Goal: Task Accomplishment & Management: Manage account settings

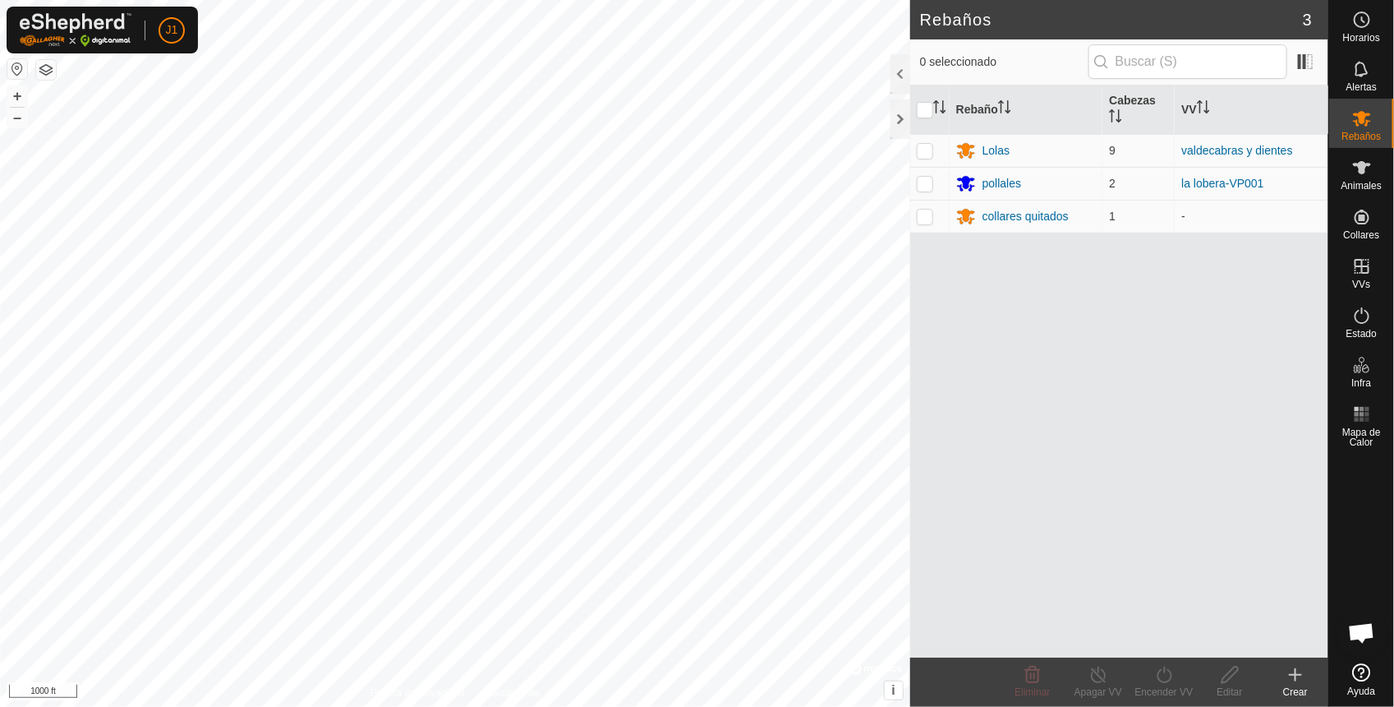
click at [7, 66] on button "button" at bounding box center [17, 69] width 20 height 20
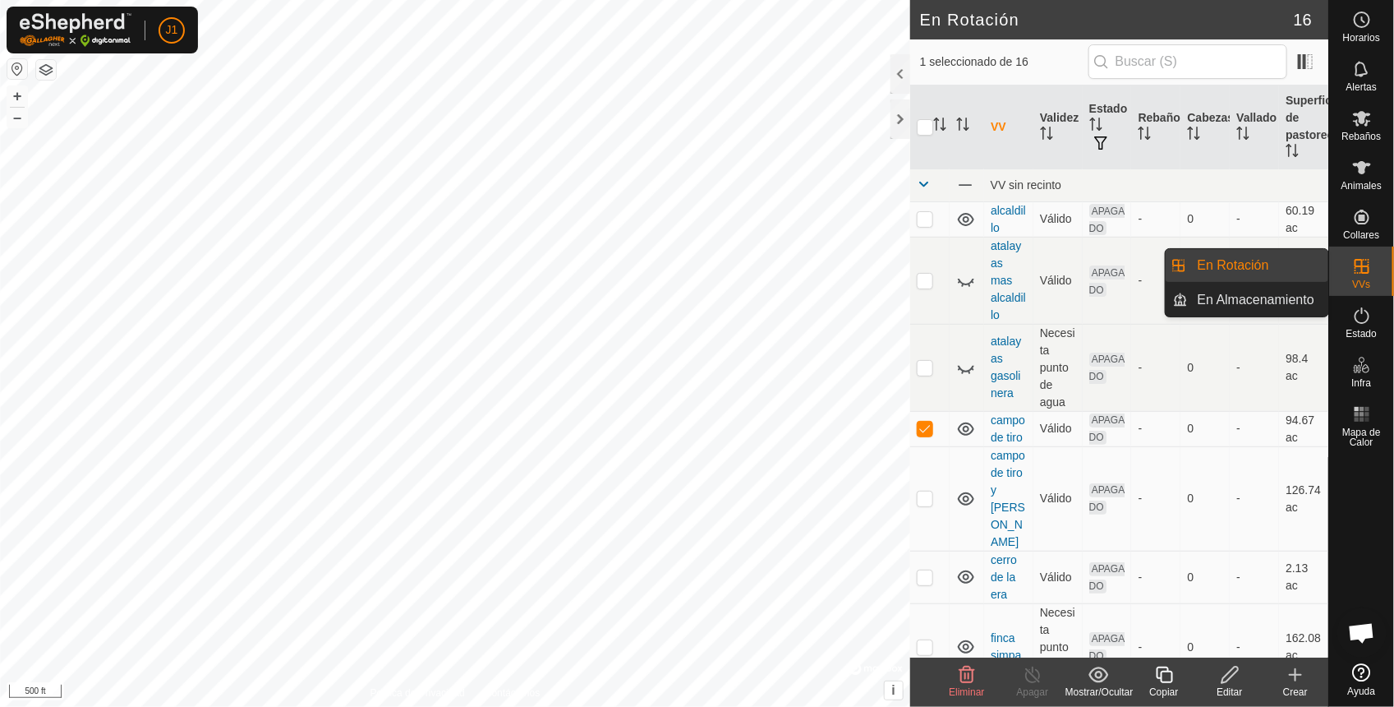
click at [1369, 272] on icon at bounding box center [1363, 266] width 20 height 20
click at [1270, 256] on link "En Rotación" at bounding box center [1258, 265] width 141 height 33
click at [1214, 268] on link "En Rotación" at bounding box center [1258, 265] width 141 height 33
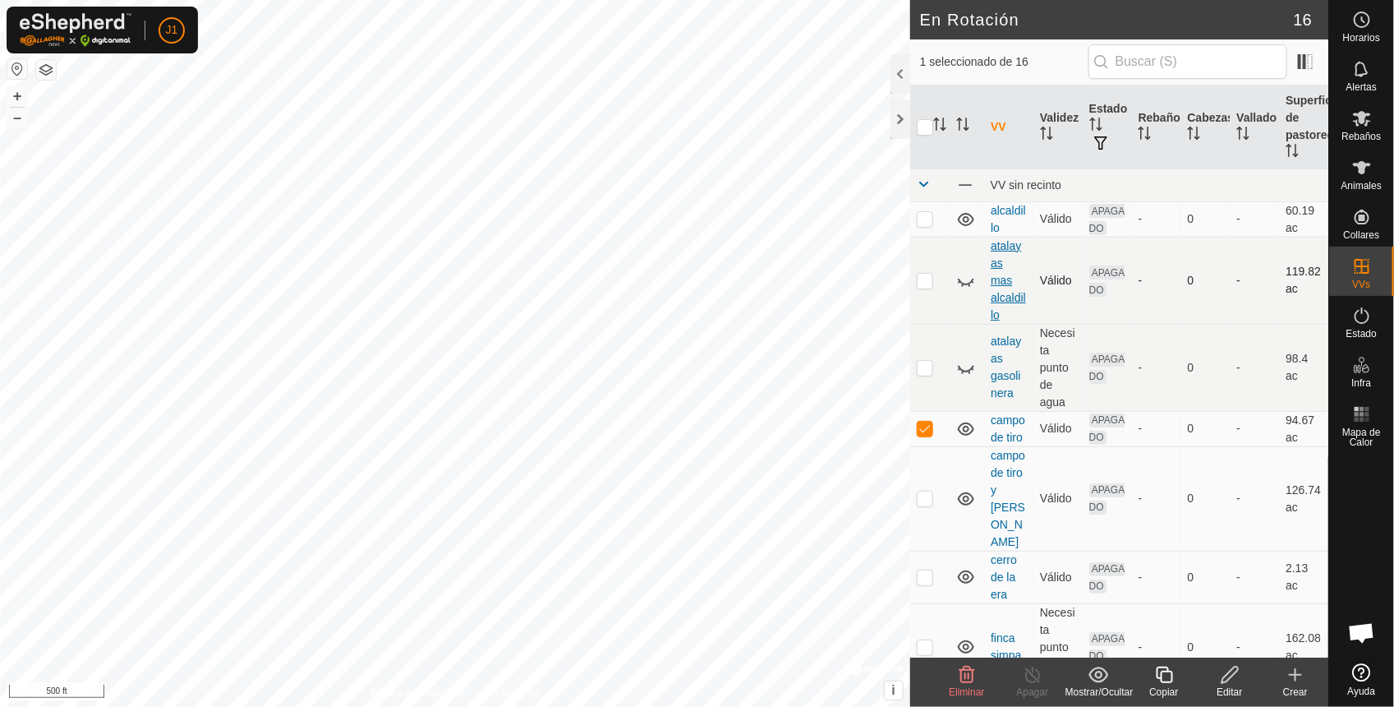
checkbox input "false"
checkbox input "true"
click at [1227, 675] on icon at bounding box center [1230, 675] width 21 height 20
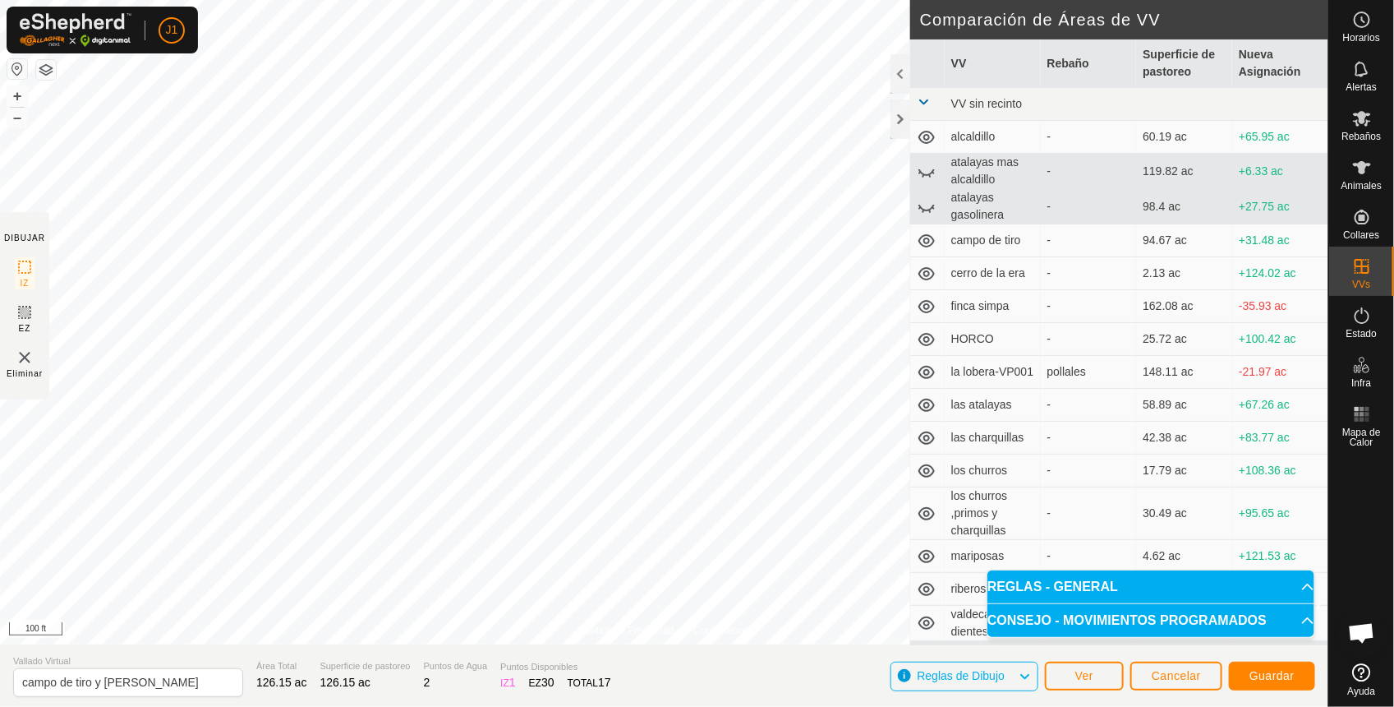
click at [473, 682] on div "Política de Privacidad Contáctenos Estado: APAGADO Tipo: Zona de Inclusión + – …" at bounding box center [664, 353] width 1329 height 707
click at [1303, 676] on button "Guardar" at bounding box center [1272, 675] width 86 height 29
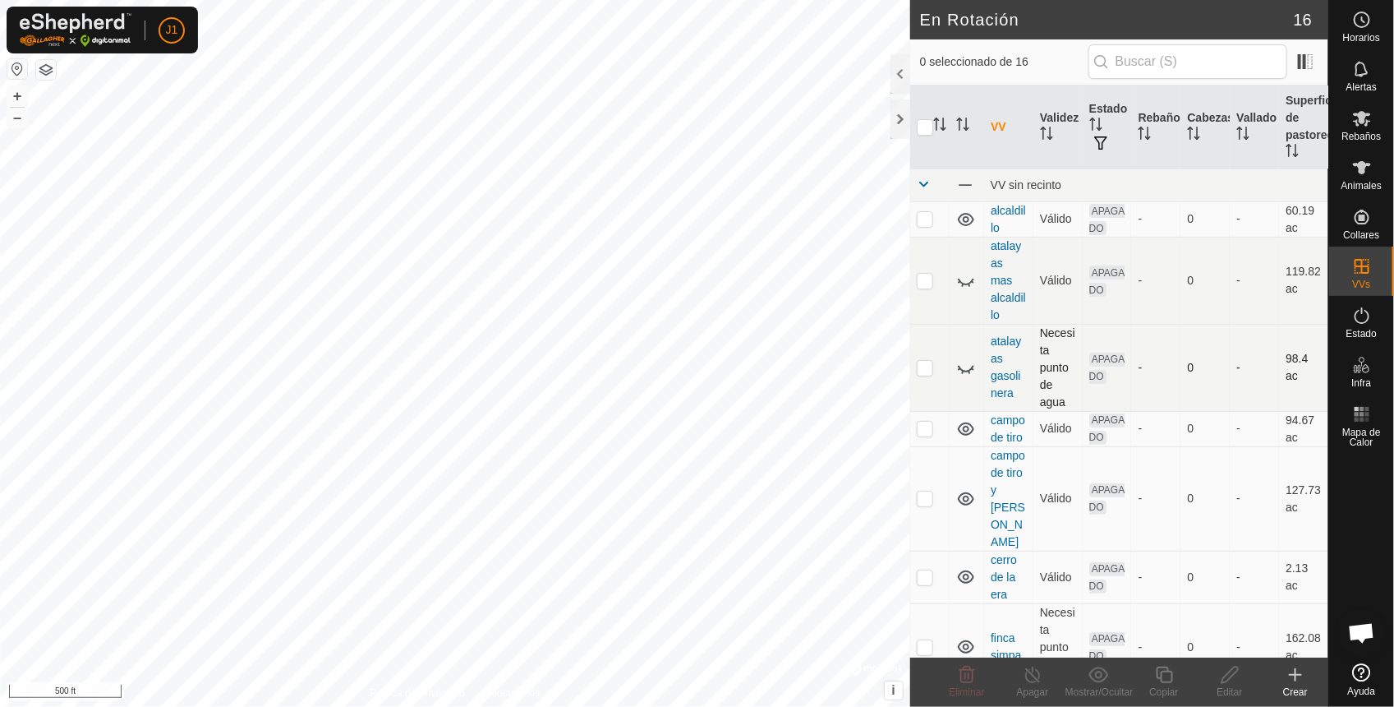
checkbox input "true"
click at [929, 505] on p-checkbox at bounding box center [925, 497] width 16 height 13
checkbox input "true"
click at [921, 435] on p-checkbox at bounding box center [925, 428] width 16 height 13
checkbox input "false"
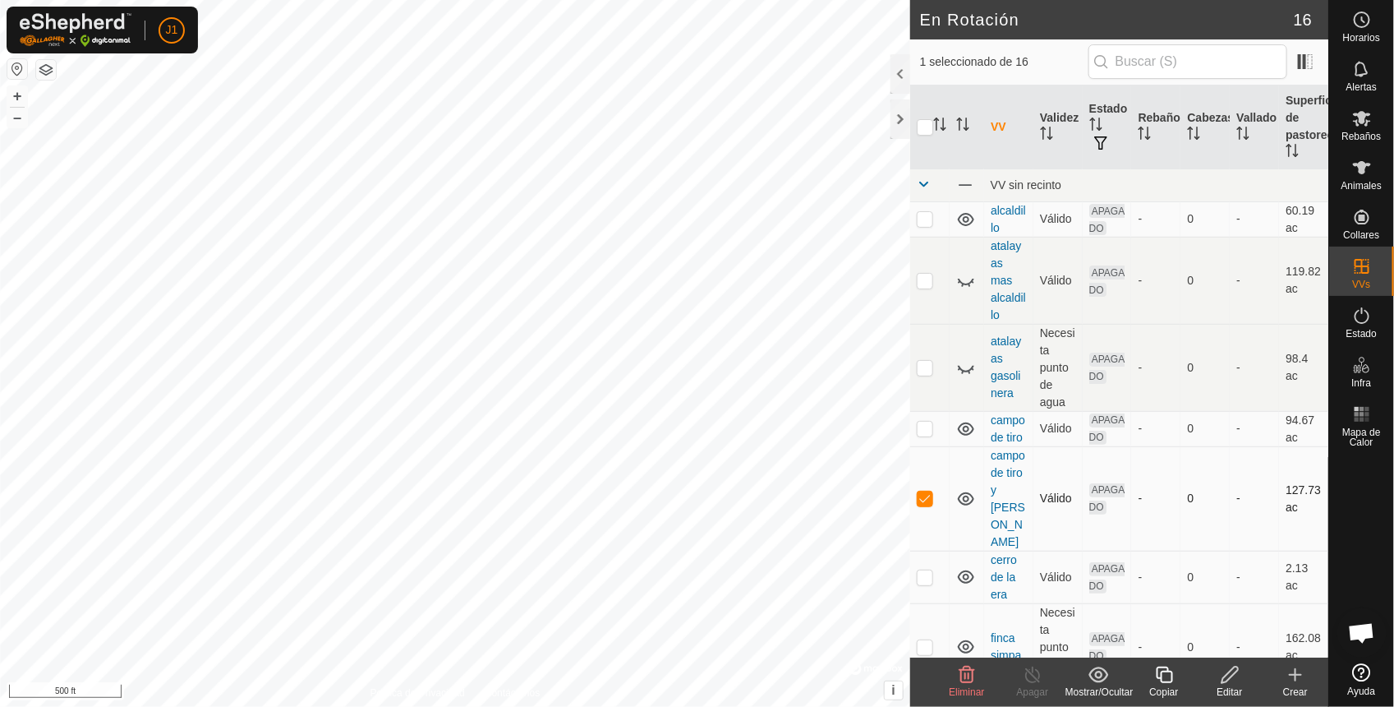
click at [922, 505] on p-checkbox at bounding box center [925, 497] width 16 height 13
checkbox input "true"
click at [925, 435] on p-checkbox at bounding box center [925, 428] width 16 height 13
click at [923, 435] on p-checkbox at bounding box center [925, 428] width 16 height 13
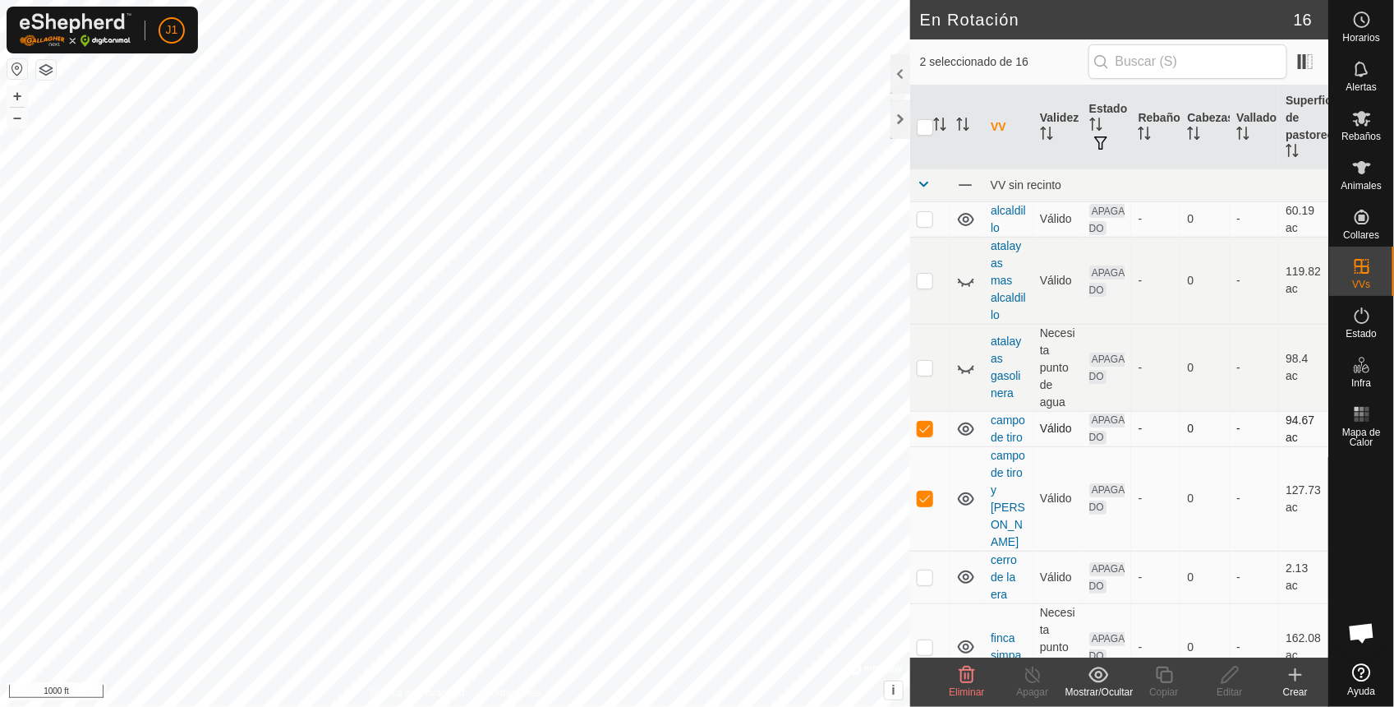
checkbox input "false"
click at [929, 505] on p-checkbox at bounding box center [925, 497] width 16 height 13
checkbox input "false"
click at [933, 435] on p-checkbox at bounding box center [925, 428] width 16 height 13
checkbox input "true"
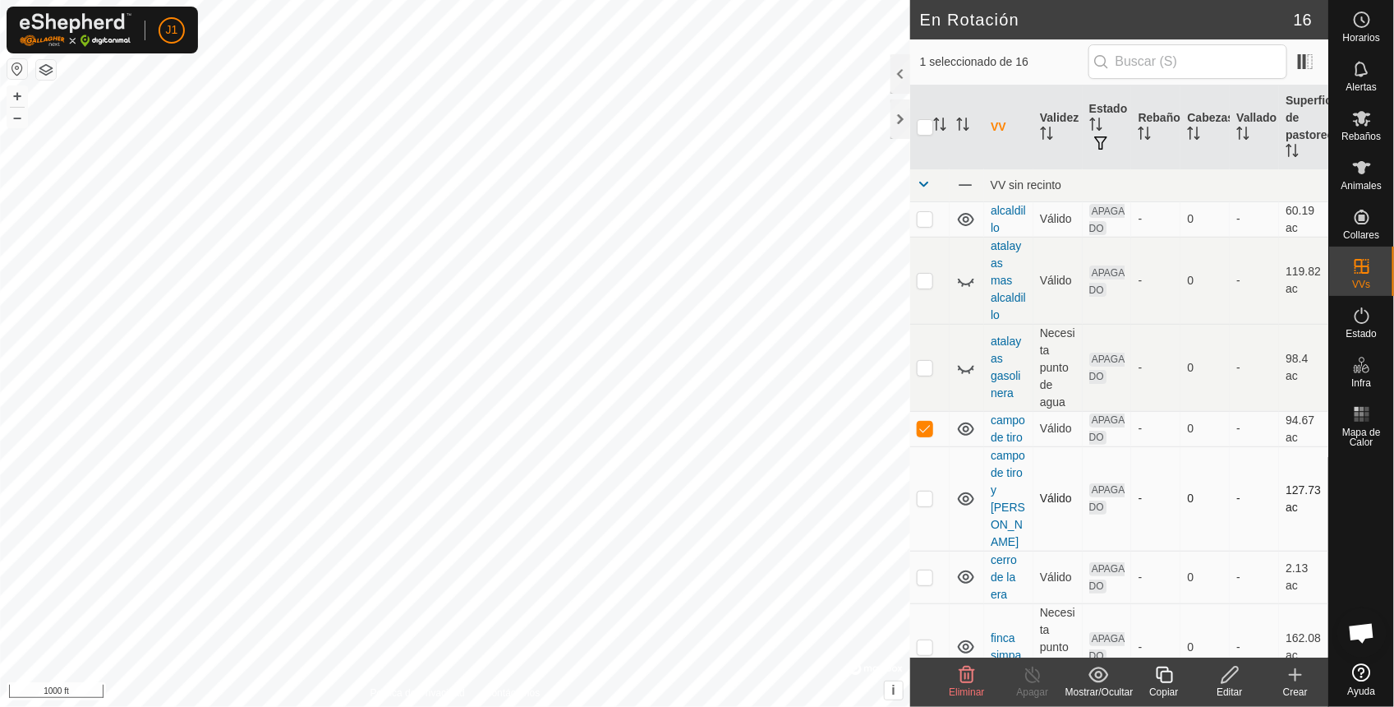
click at [925, 505] on p-checkbox at bounding box center [925, 497] width 16 height 13
checkbox input "true"
click at [924, 578] on p-checkbox at bounding box center [925, 576] width 16 height 13
checkbox input "false"
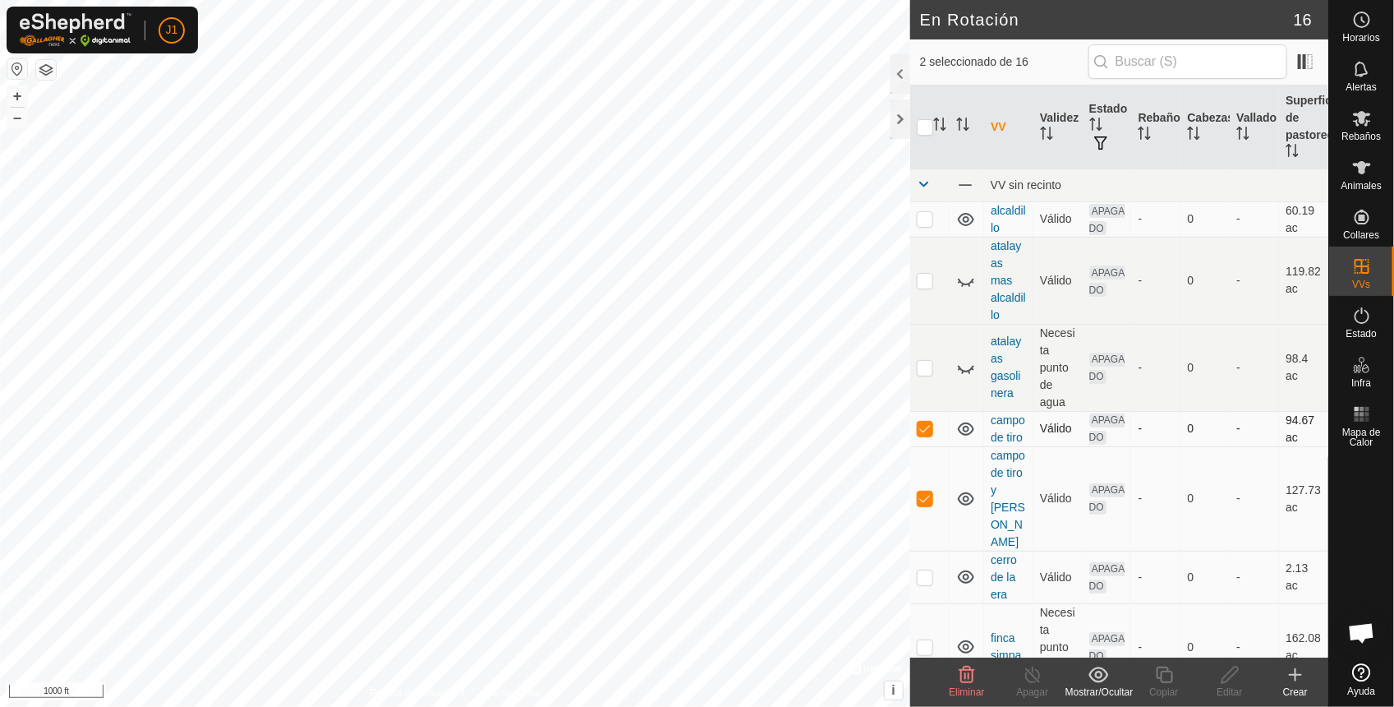
click at [921, 446] on td at bounding box center [929, 428] width 39 height 35
checkbox input "false"
click at [929, 505] on p-checkbox at bounding box center [925, 497] width 16 height 13
checkbox input "false"
click at [1356, 173] on icon at bounding box center [1363, 168] width 20 height 20
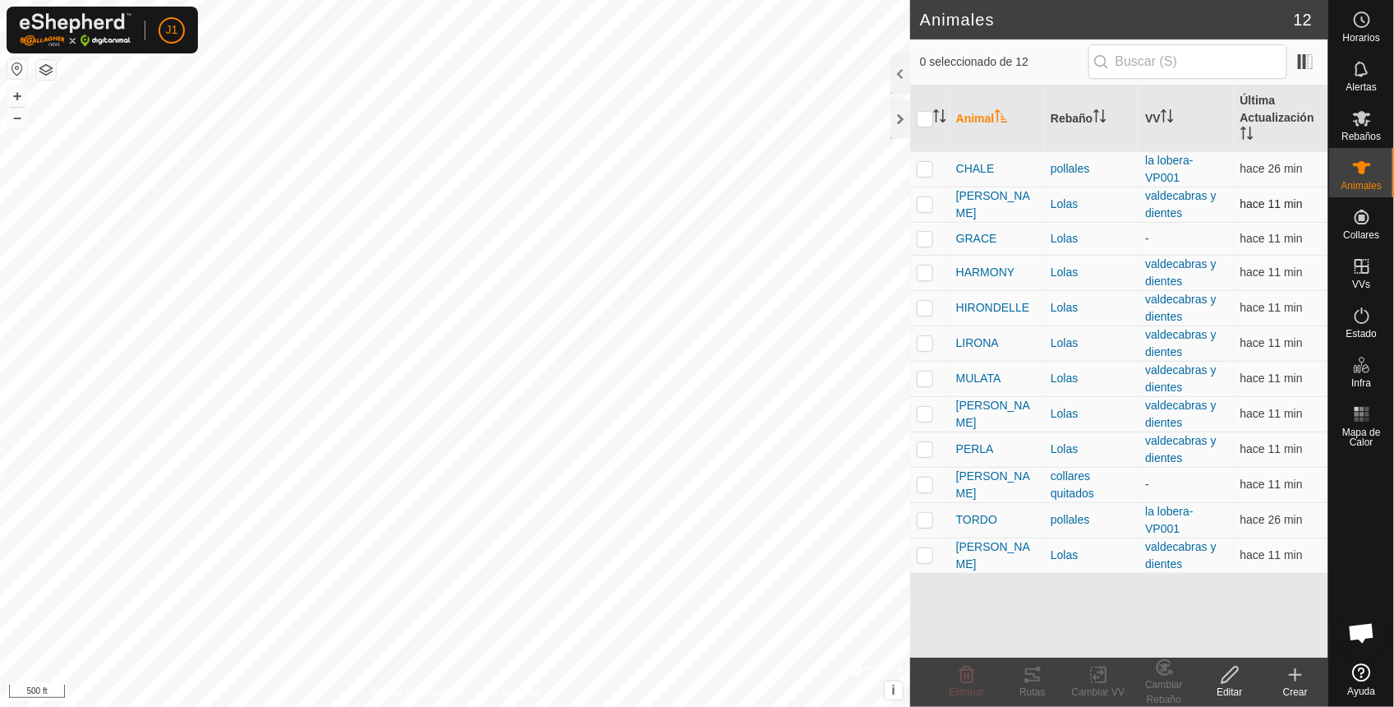
click at [923, 206] on p-checkbox at bounding box center [925, 203] width 16 height 13
checkbox input "true"
click at [921, 265] on p-checkbox at bounding box center [925, 271] width 16 height 13
checkbox input "true"
click at [921, 316] on td at bounding box center [929, 307] width 39 height 35
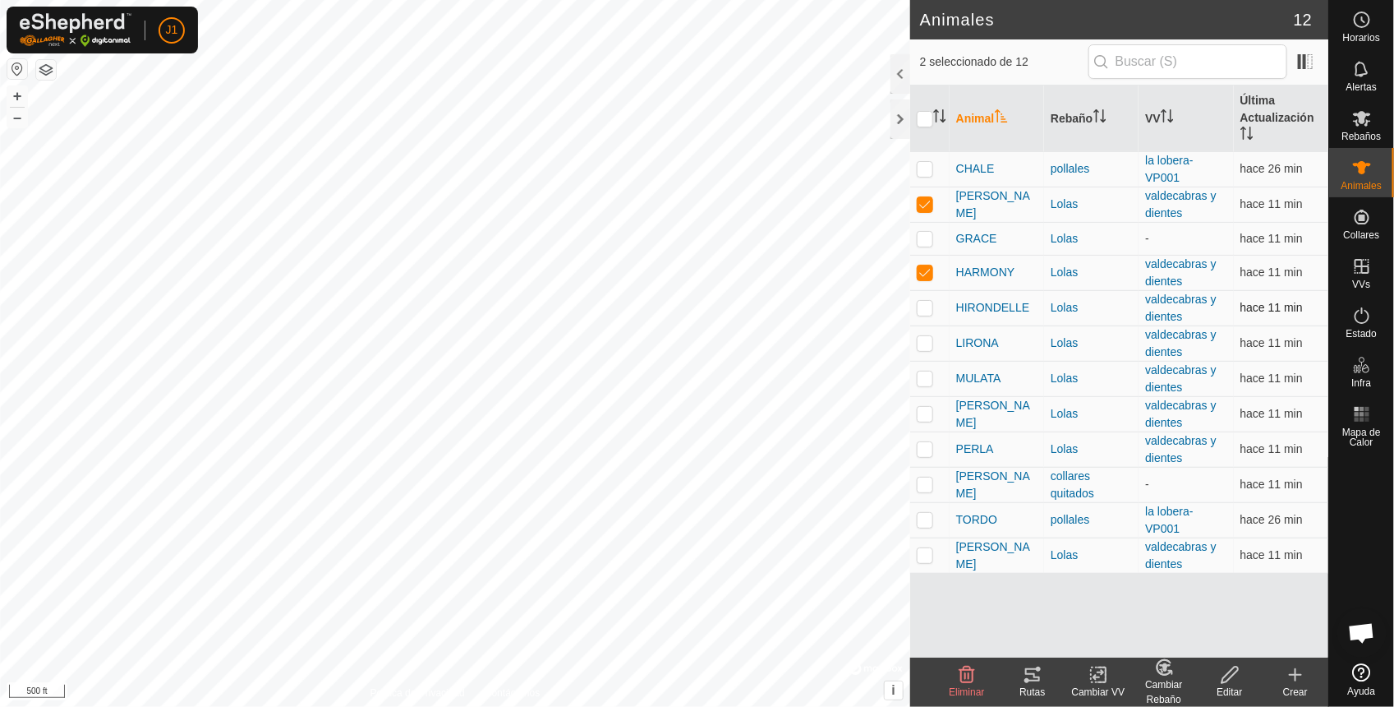
checkbox input "true"
click at [922, 342] on p-checkbox at bounding box center [925, 342] width 16 height 13
checkbox input "true"
click at [933, 371] on p-checkbox at bounding box center [925, 377] width 16 height 13
checkbox input "true"
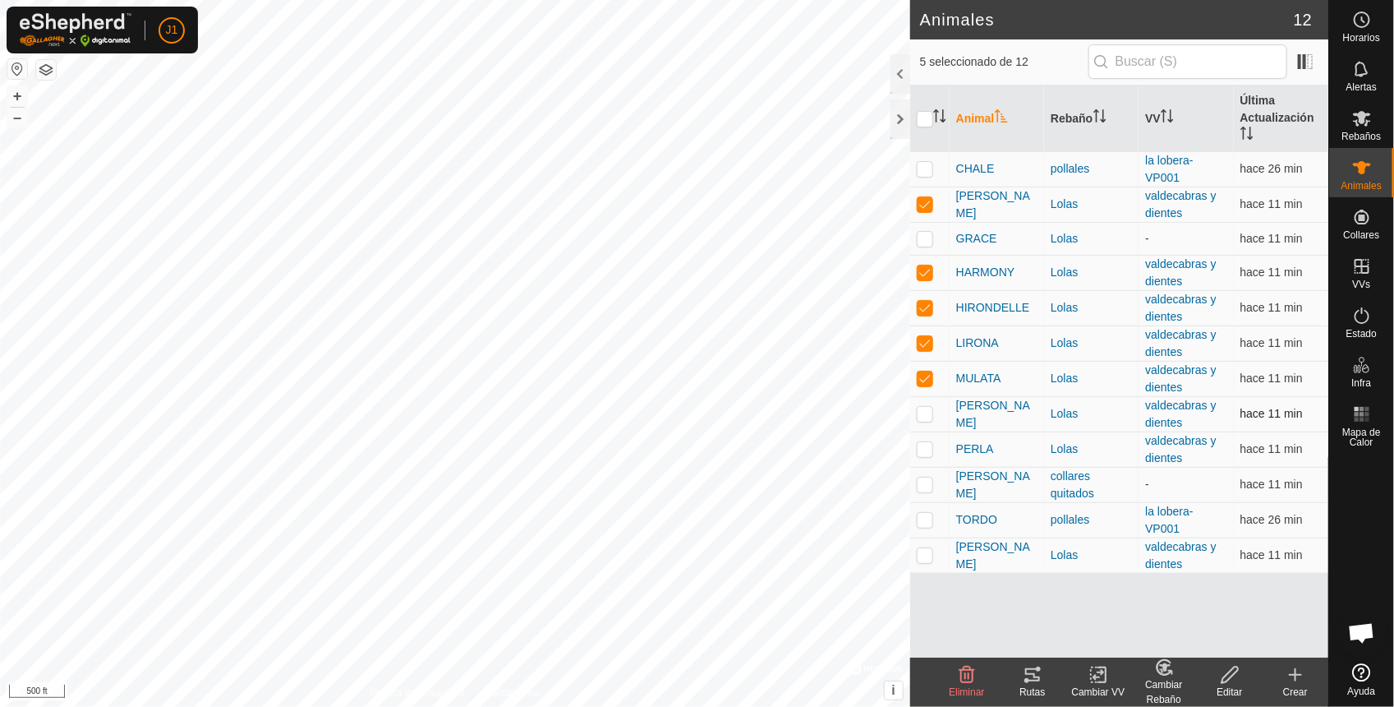
click at [941, 413] on td at bounding box center [929, 413] width 39 height 35
checkbox input "true"
click at [930, 449] on p-checkbox at bounding box center [925, 448] width 16 height 13
checkbox input "true"
click at [1044, 676] on tracks-svg-icon at bounding box center [1033, 675] width 66 height 20
